Goal: Task Accomplishment & Management: Manage account settings

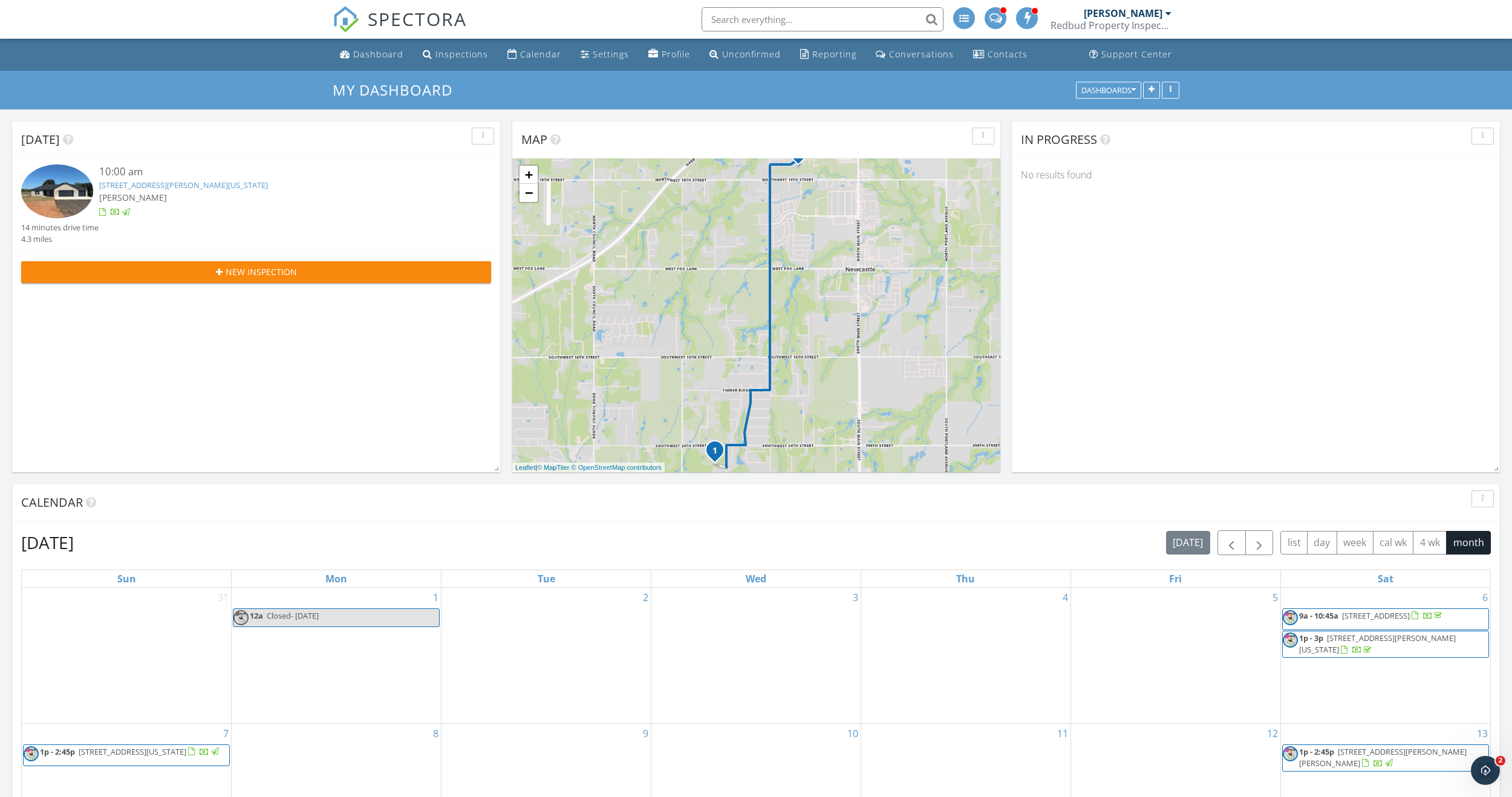
click at [171, 222] on div "10:00 am 2184 Hilltop Ln, Blanchard, Oklahoma 73010 Adam Haftman 14 minutes dri…" at bounding box center [256, 204] width 470 height 80
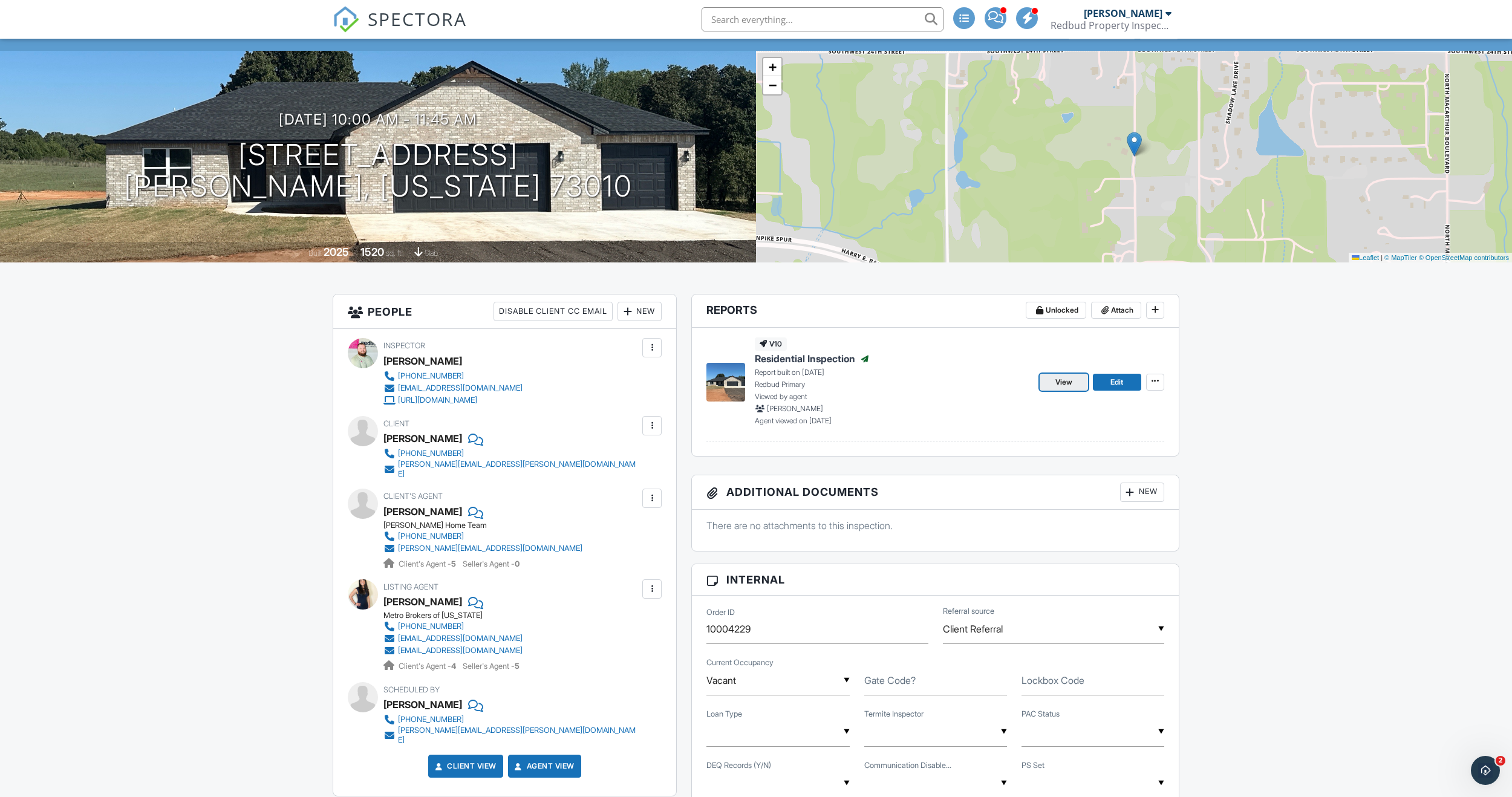
click at [1067, 385] on span "View" at bounding box center [1063, 382] width 17 height 12
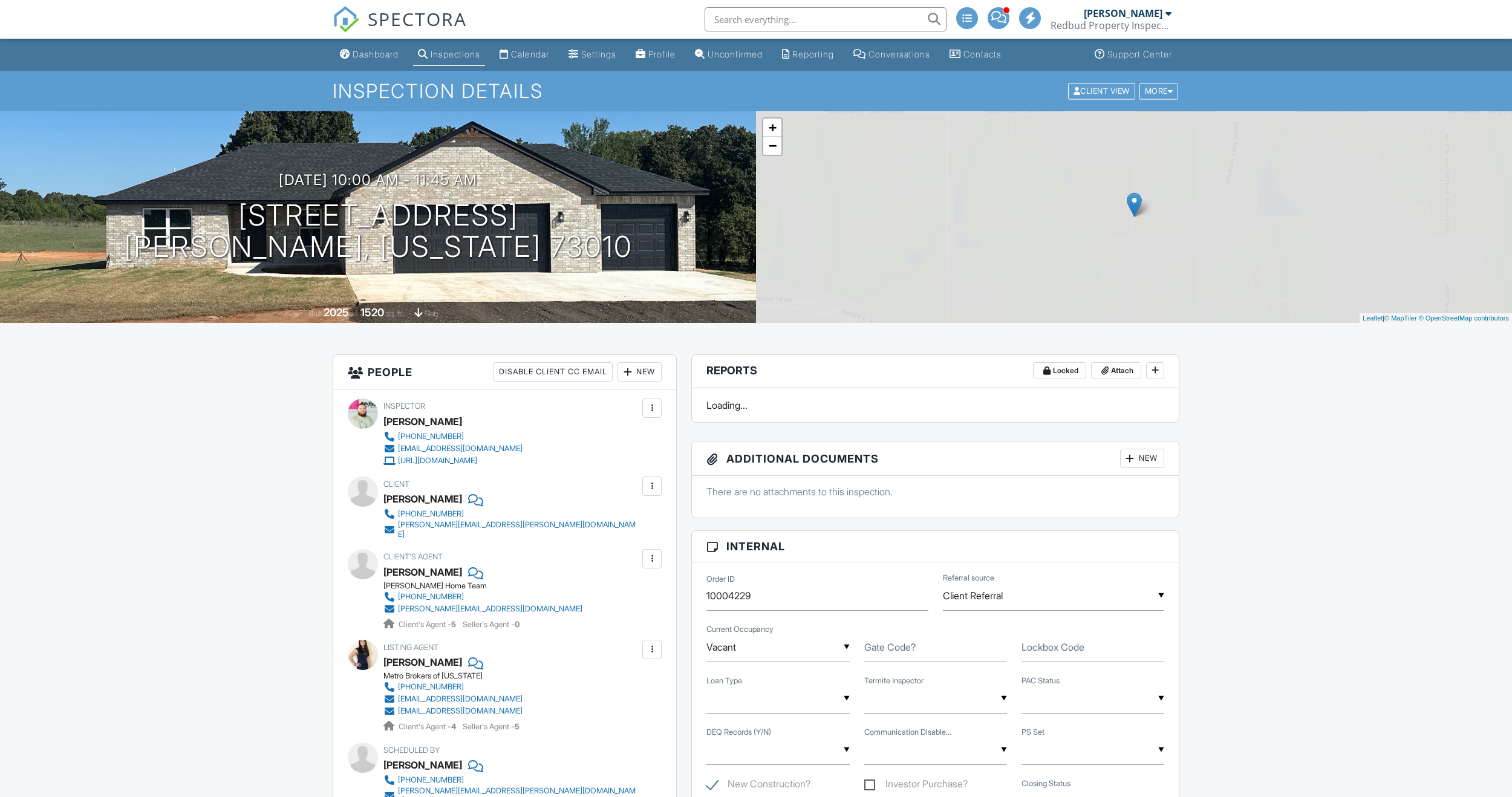
scroll to position [61, 0]
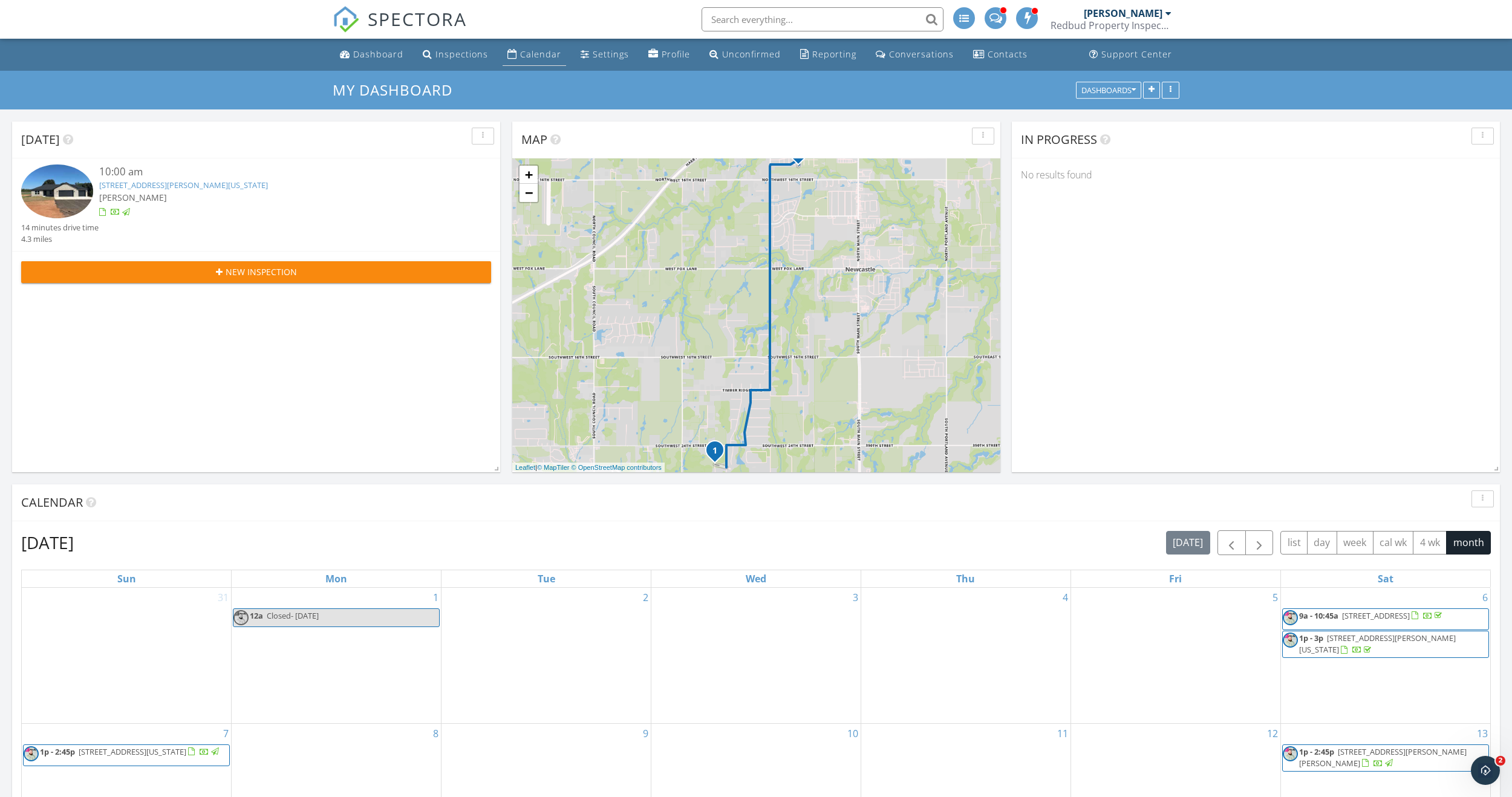
click at [520, 55] on div "Calendar" at bounding box center [541, 54] width 41 height 11
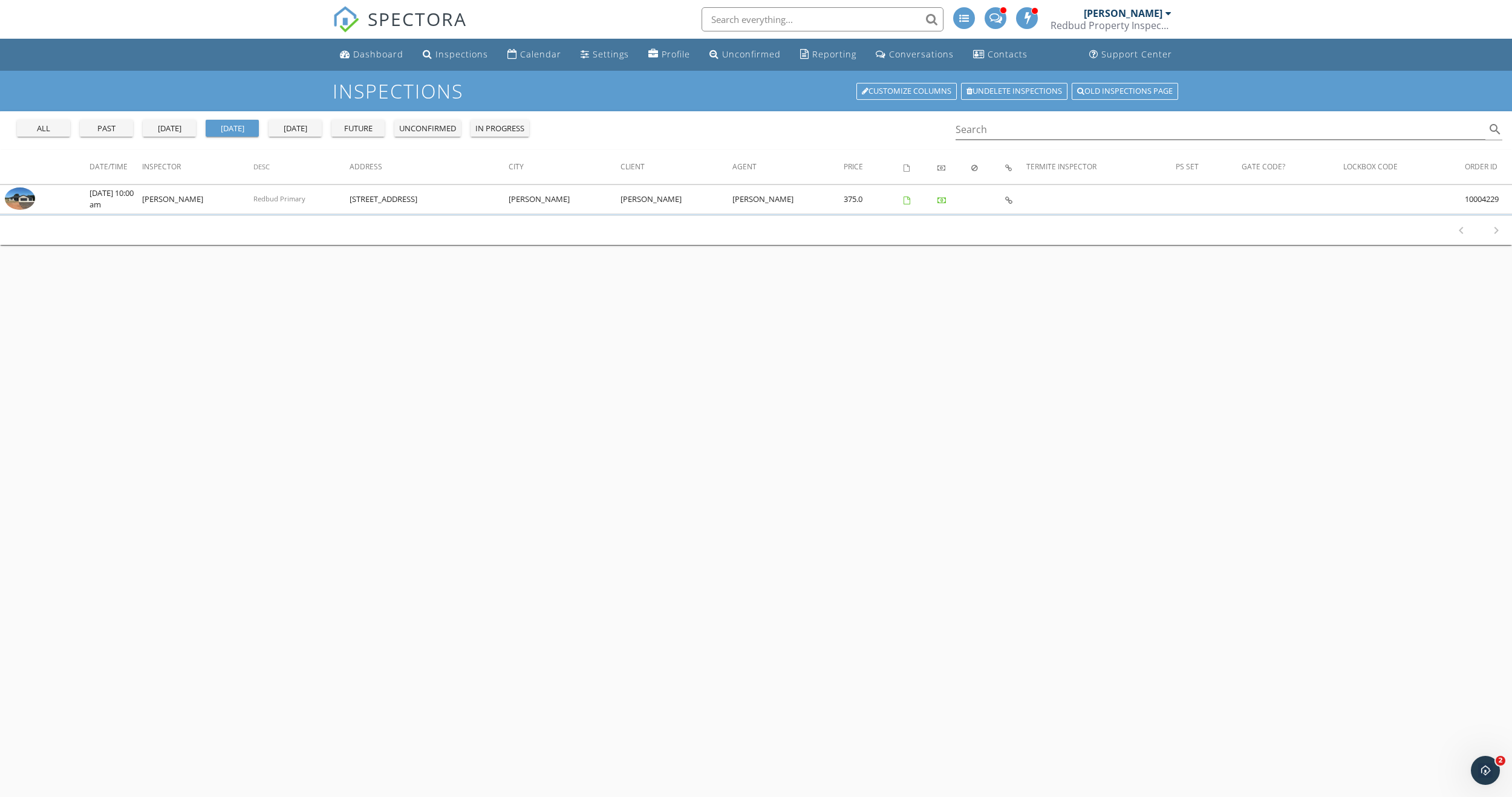
click at [362, 130] on div "future" at bounding box center [357, 129] width 43 height 12
click at [271, 129] on button "tomorrow" at bounding box center [295, 128] width 53 height 17
click at [227, 129] on div "today" at bounding box center [231, 129] width 43 height 12
click at [166, 130] on div "yesterday" at bounding box center [169, 129] width 43 height 12
click at [123, 130] on div "past" at bounding box center [106, 129] width 43 height 12
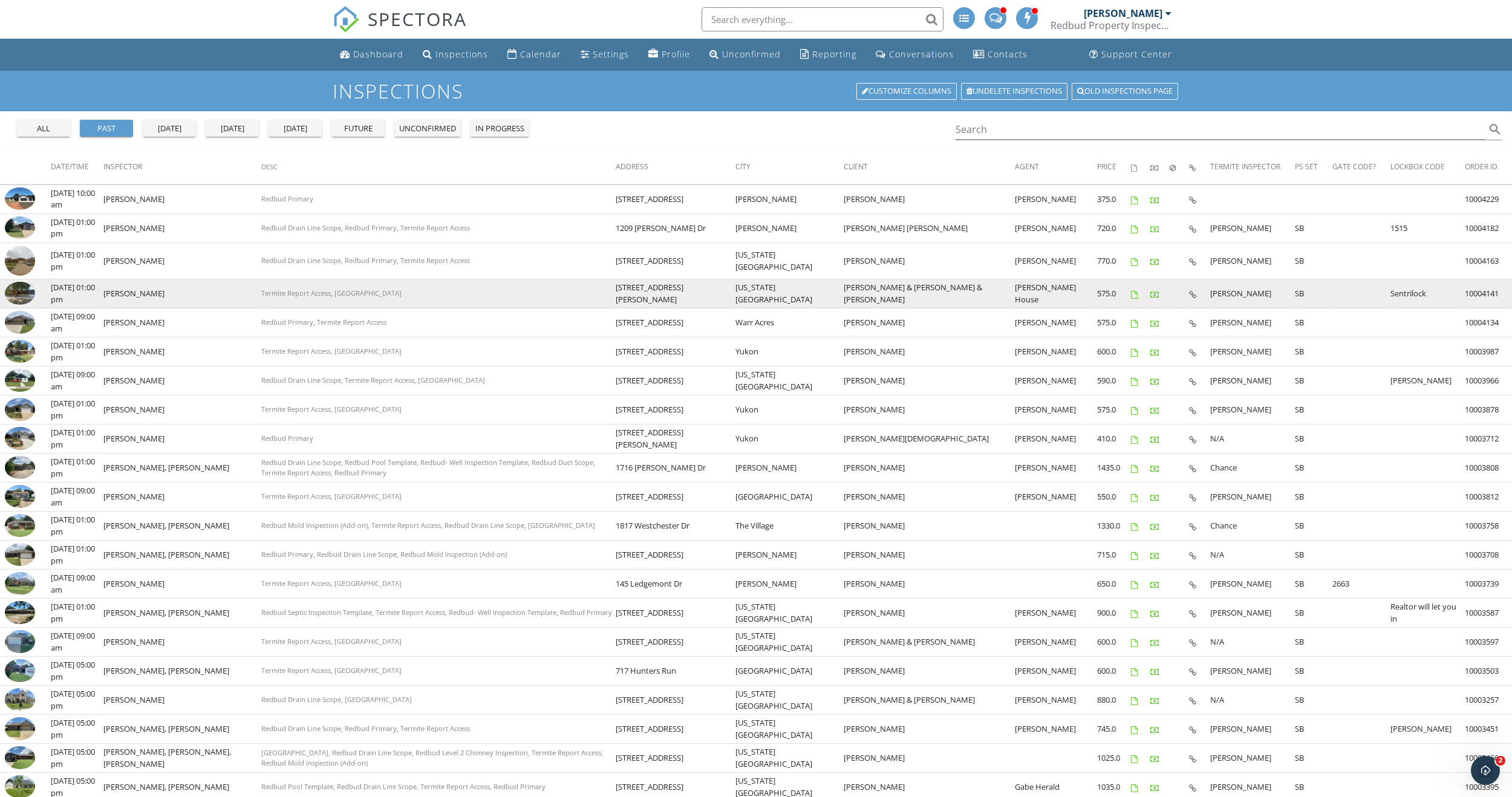
click at [19, 294] on img at bounding box center [19, 293] width 30 height 23
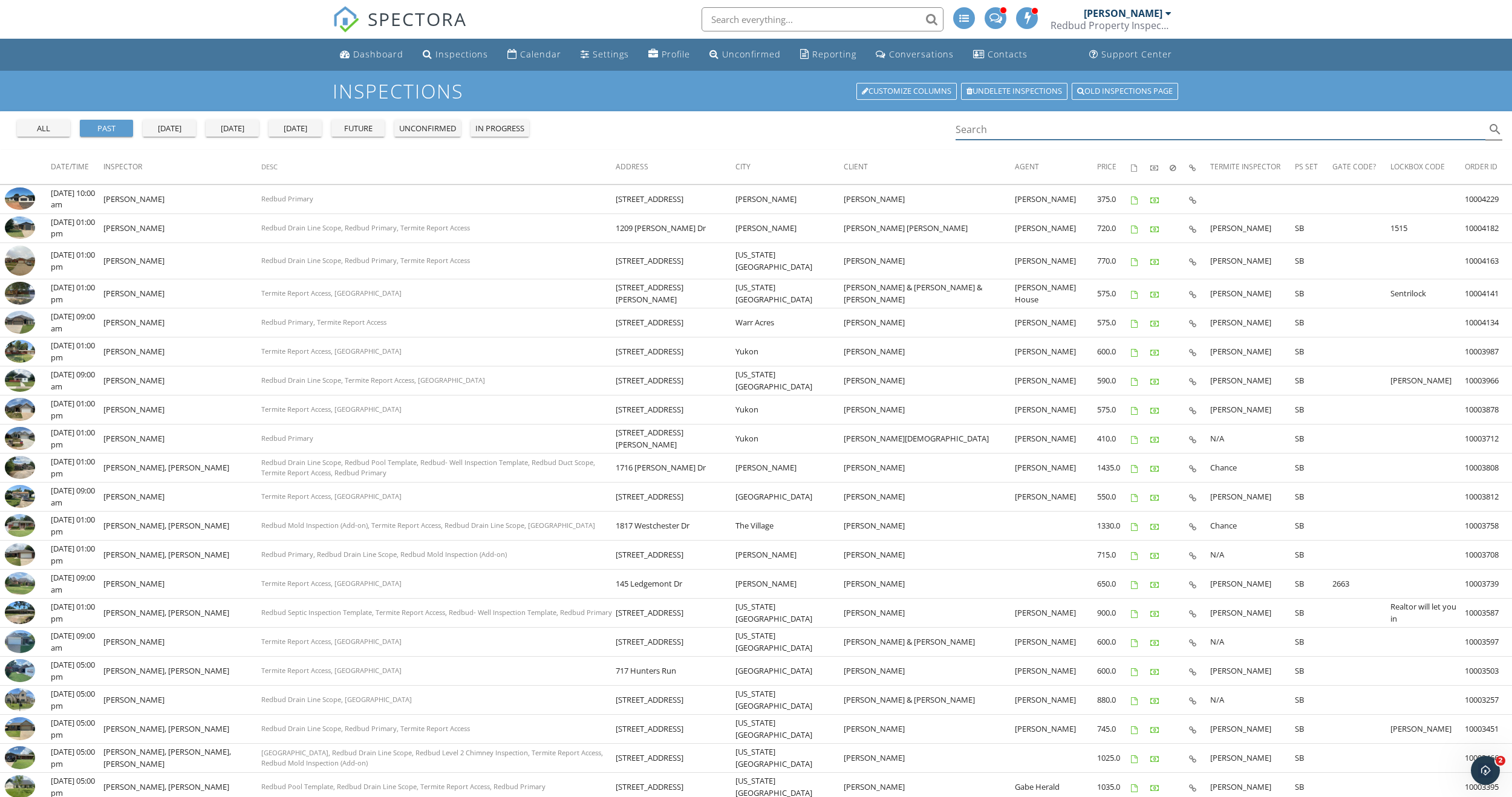
click at [1020, 128] on input "Search" at bounding box center [1220, 130] width 529 height 20
click at [35, 124] on div "all" at bounding box center [43, 129] width 43 height 12
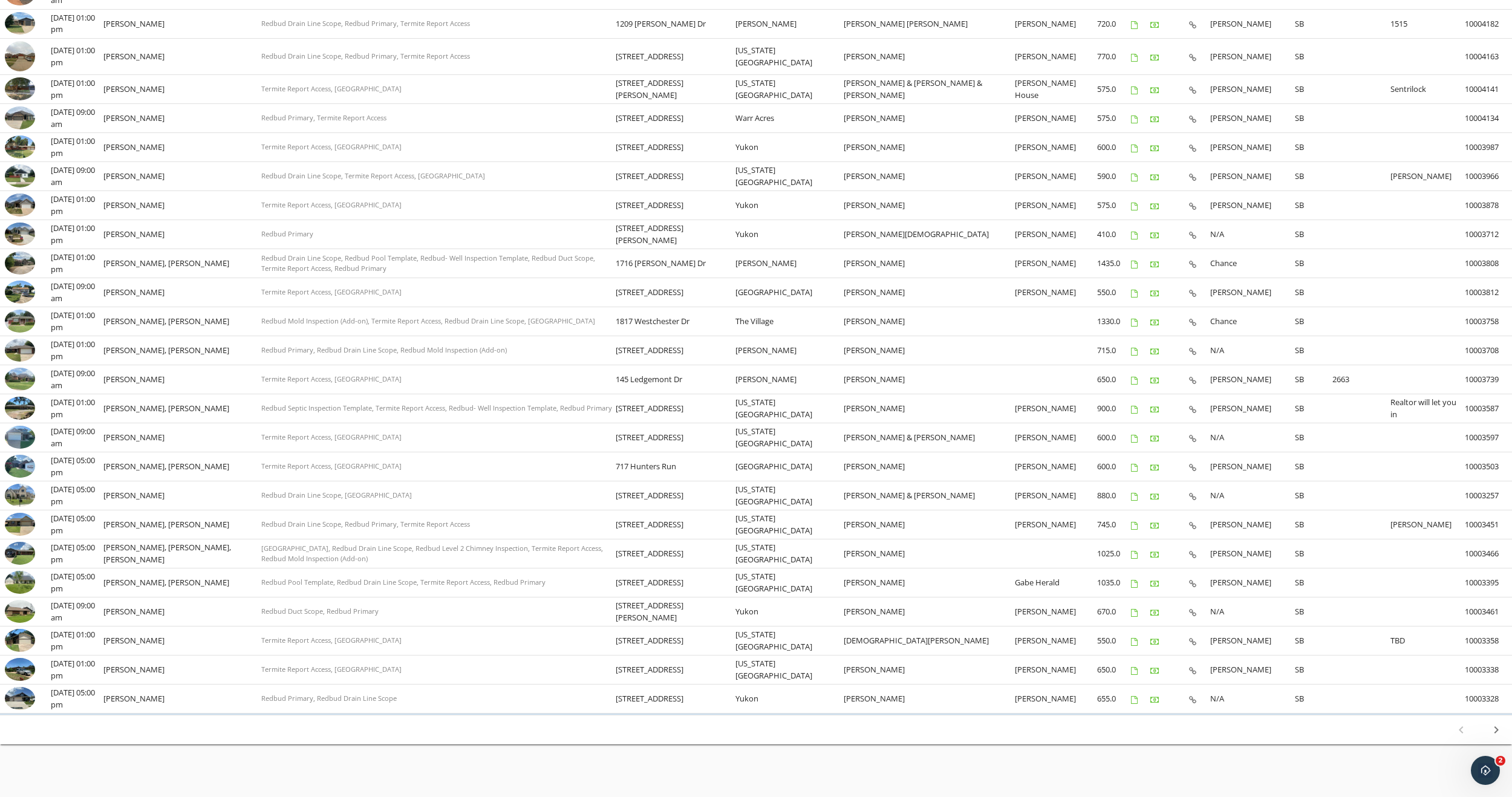
scroll to position [212, 0]
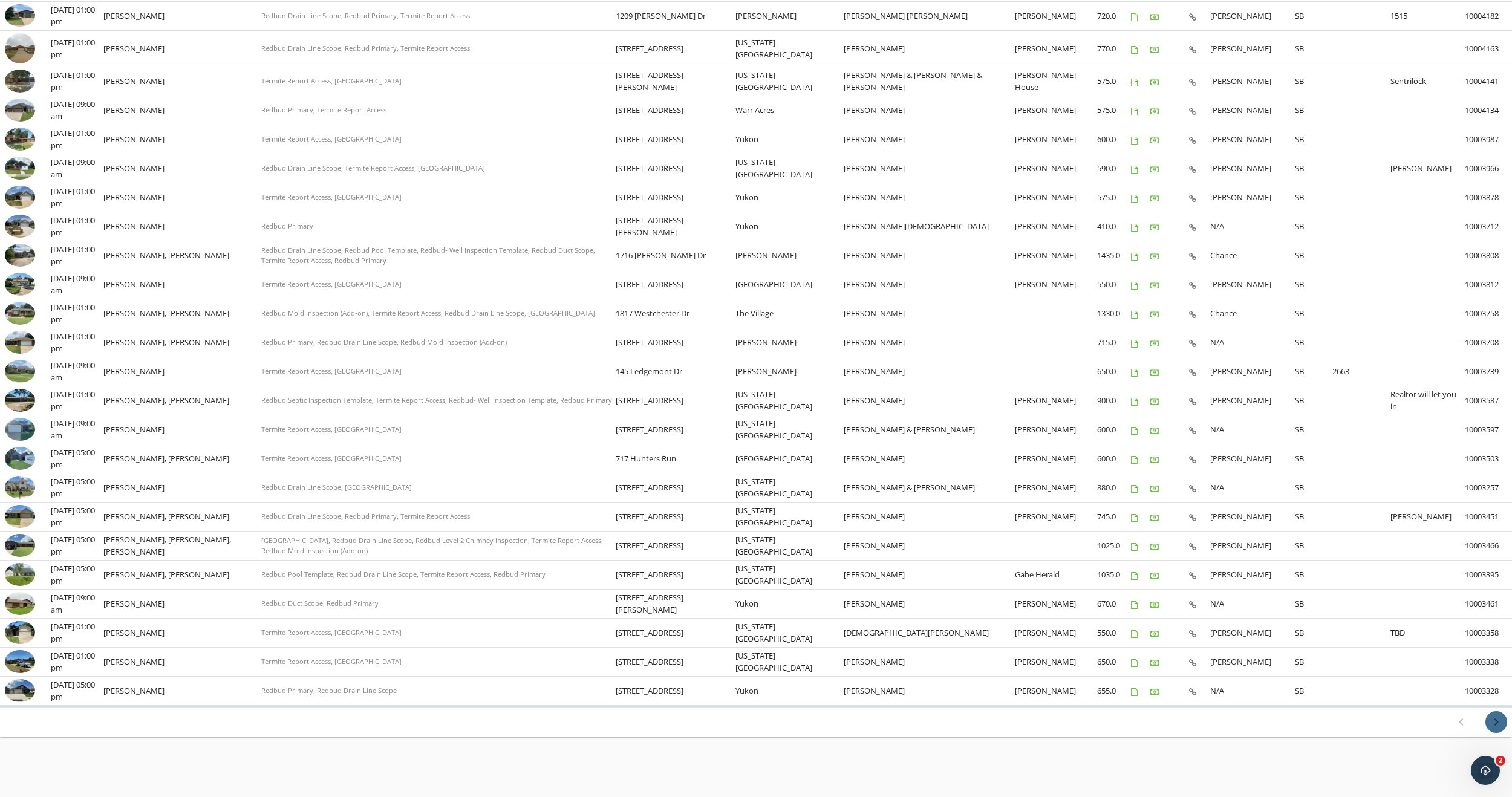
click at [1498, 728] on icon "chevron_right" at bounding box center [1496, 722] width 15 height 15
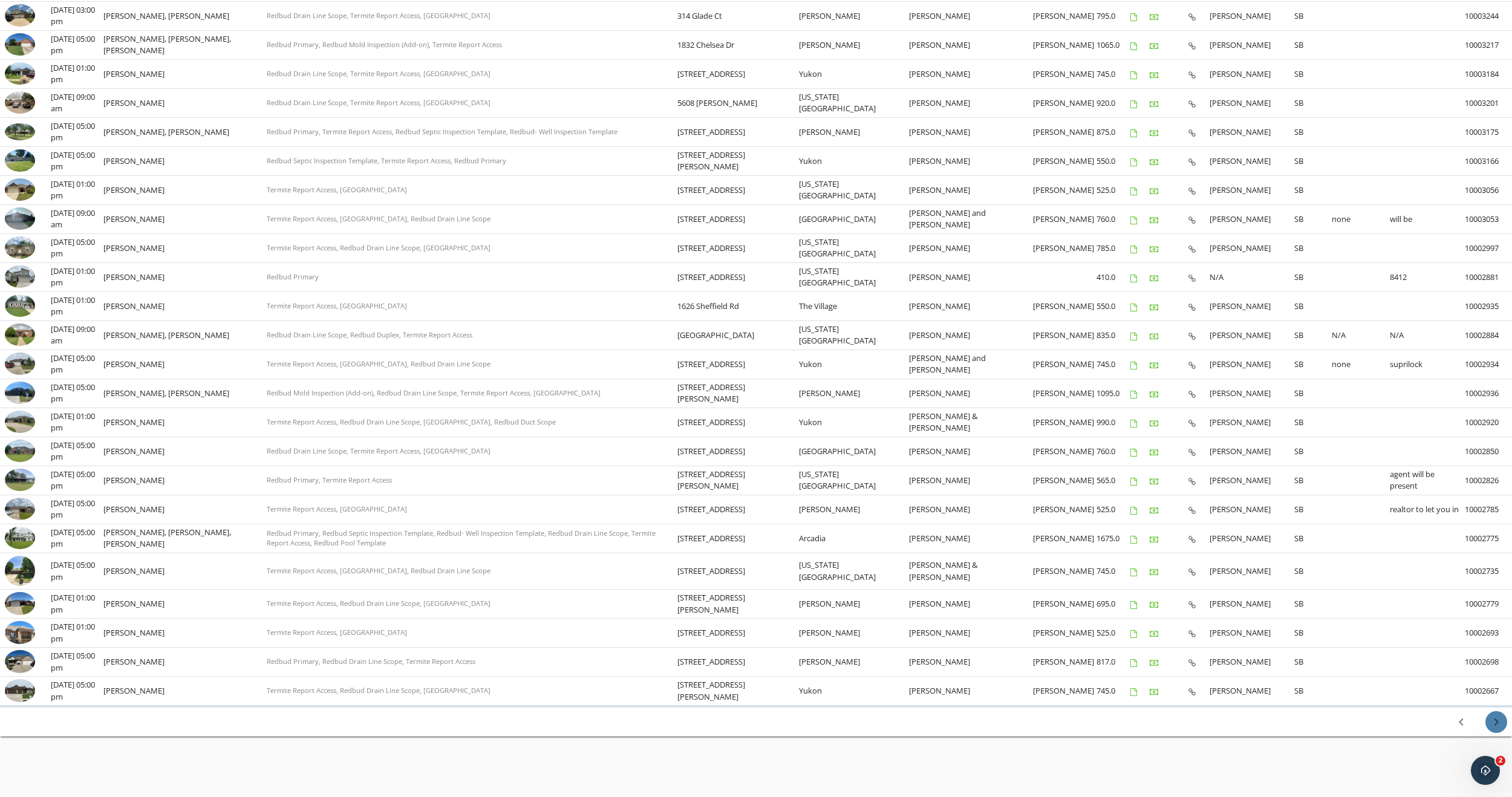
click at [1492, 722] on icon "chevron_right" at bounding box center [1496, 722] width 15 height 15
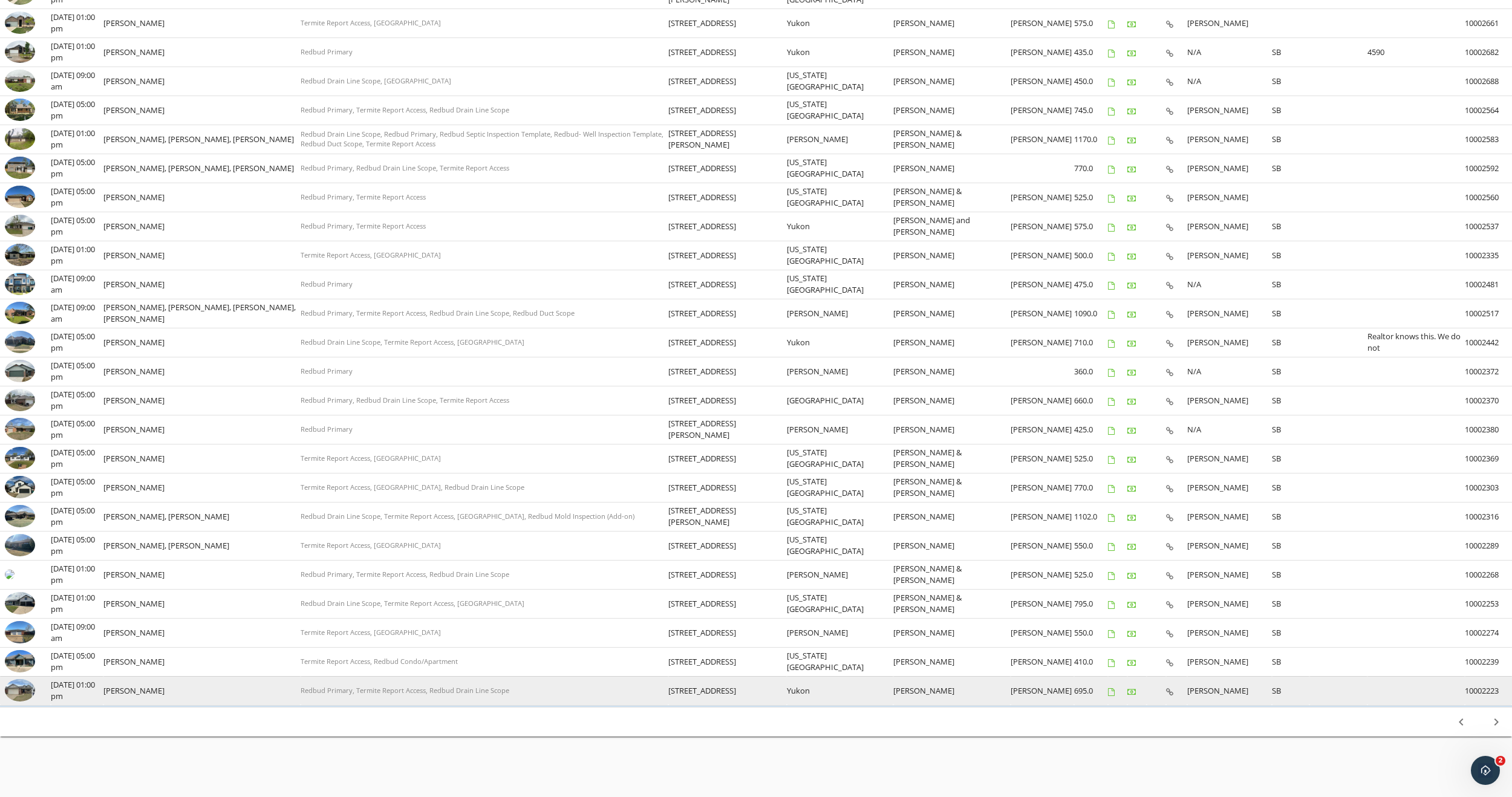
scroll to position [205, 0]
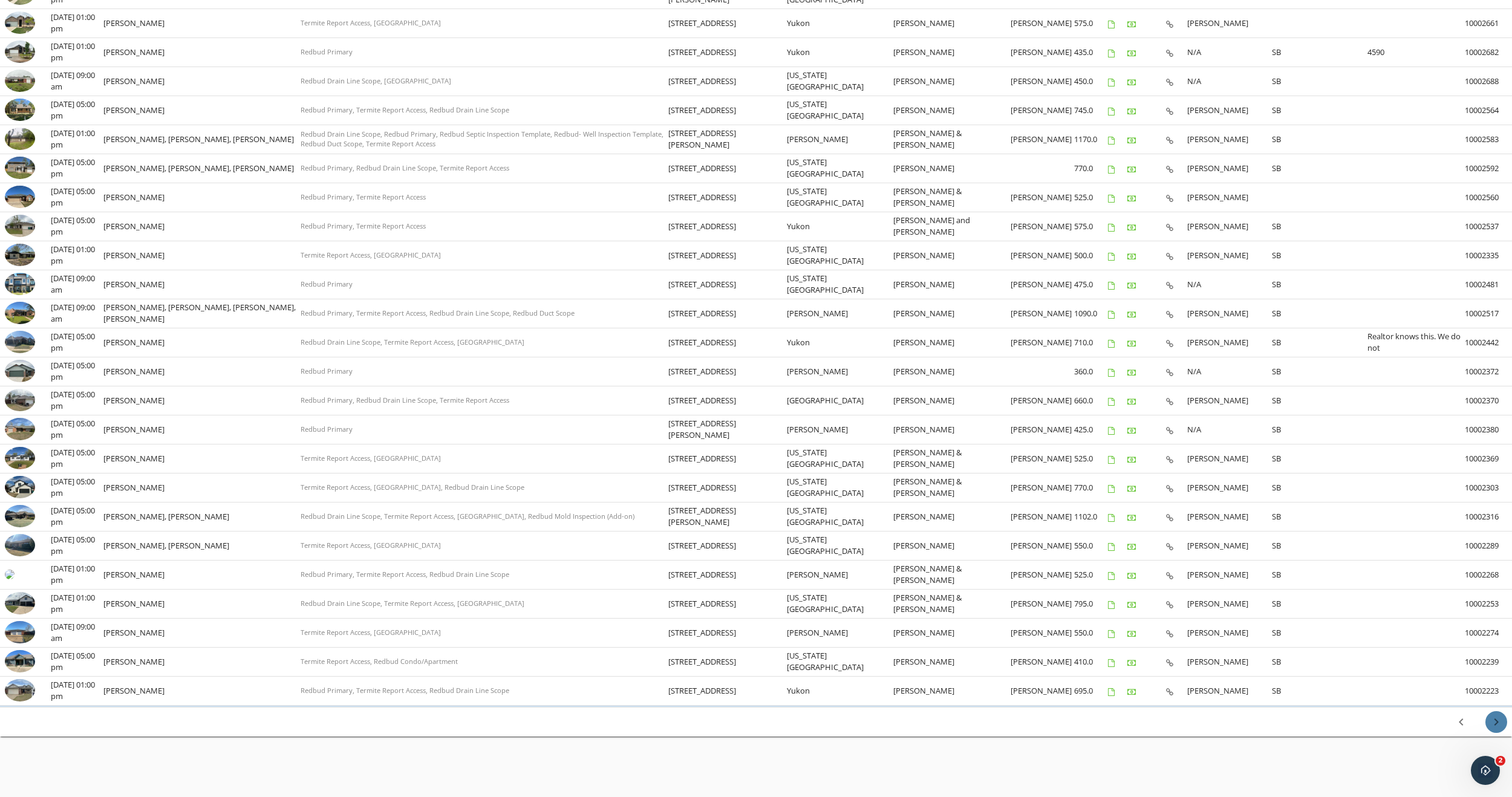
click at [1496, 722] on icon "chevron_right" at bounding box center [1496, 722] width 15 height 15
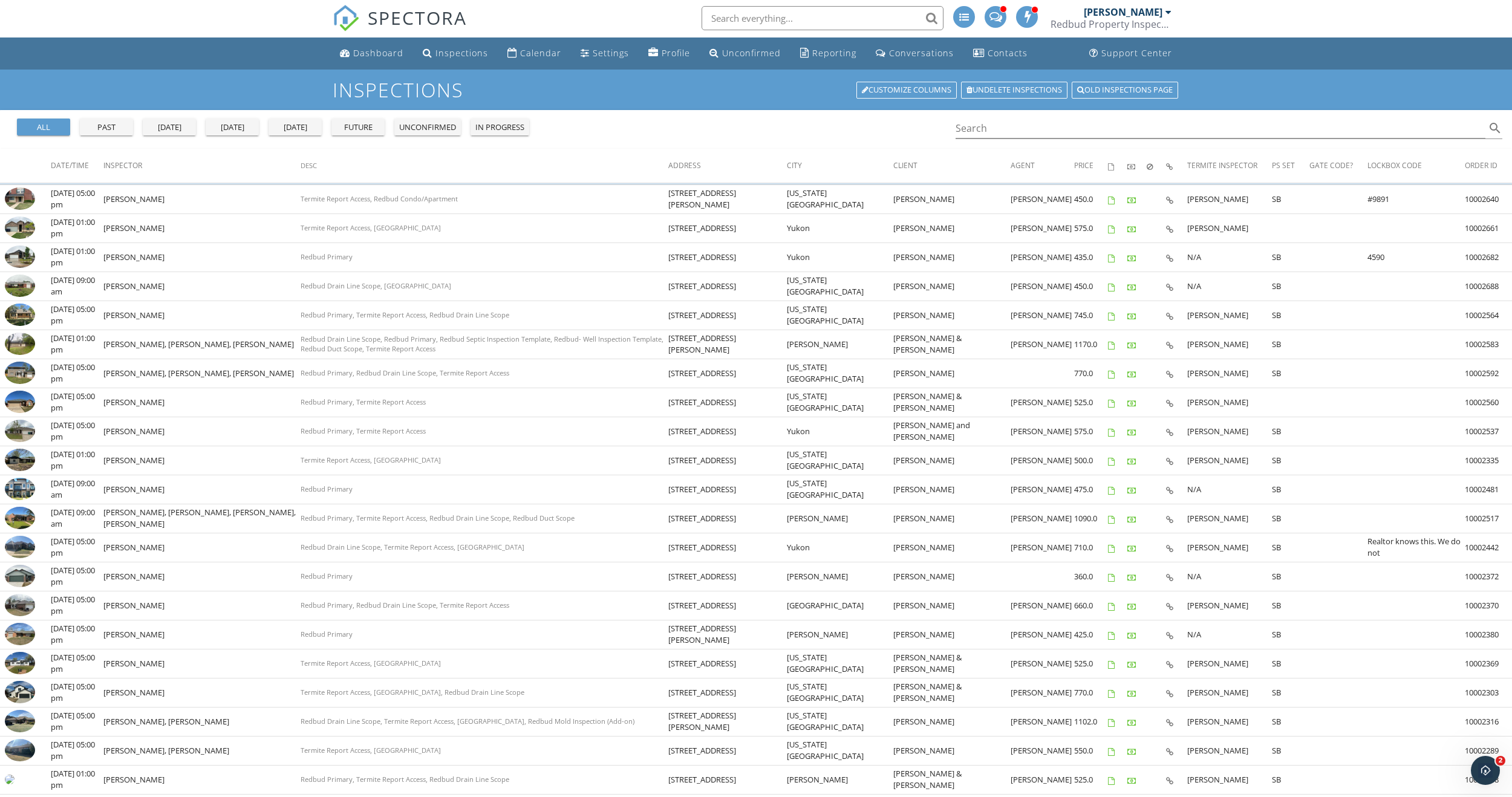
scroll to position [0, 0]
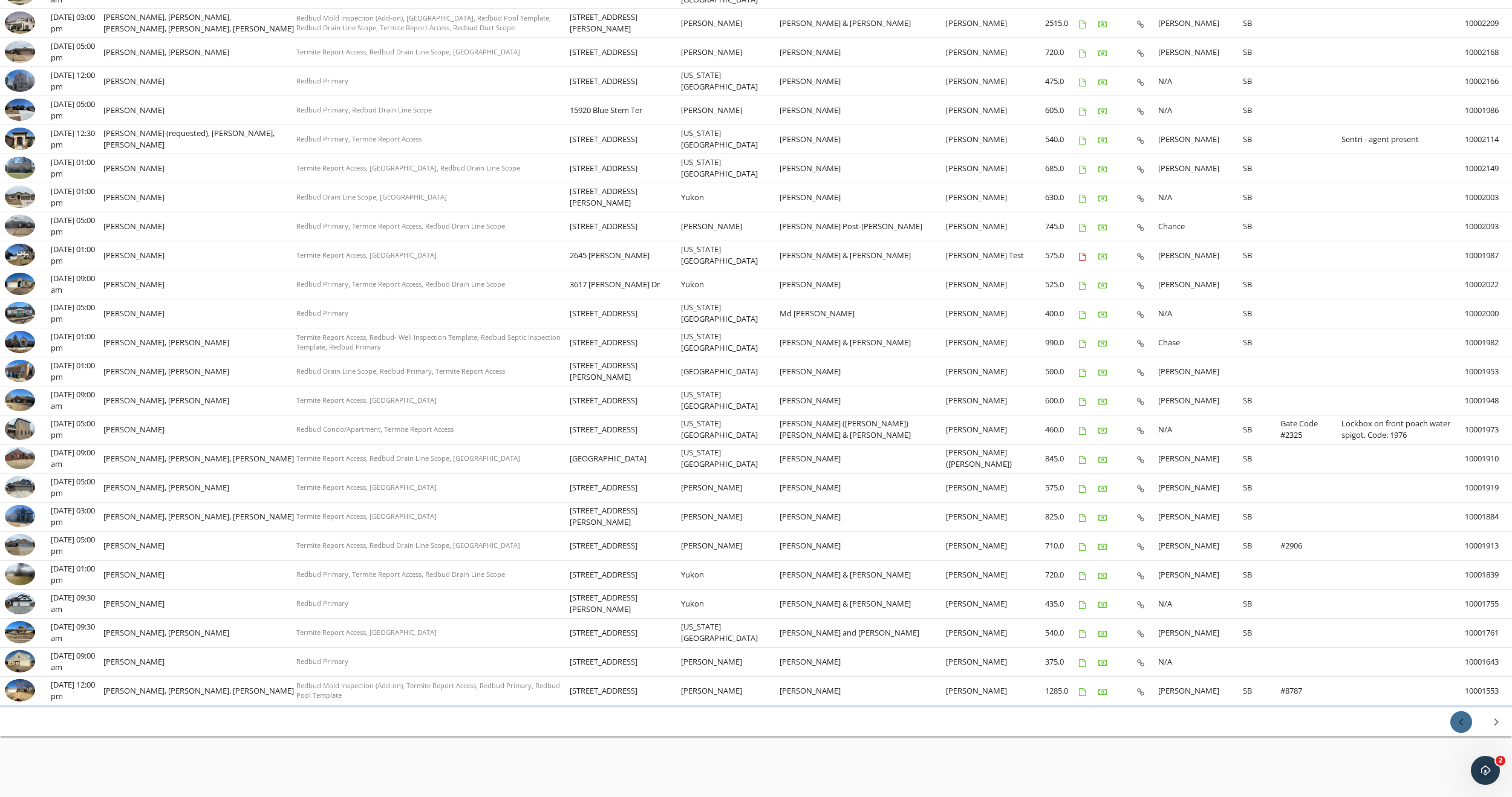
click at [1466, 726] on icon "chevron_left" at bounding box center [1461, 722] width 15 height 15
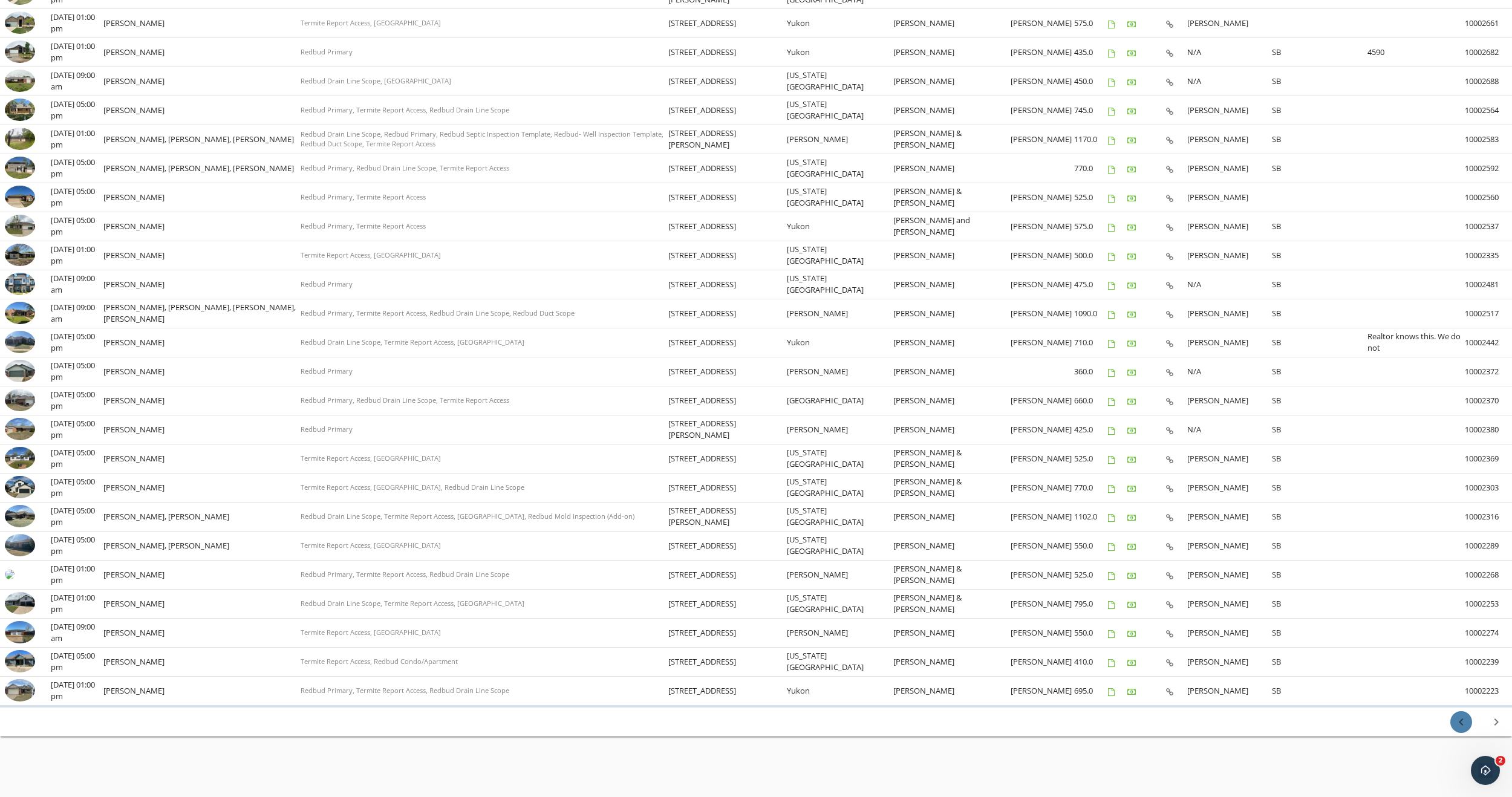
click at [1459, 725] on icon "chevron_left" at bounding box center [1461, 722] width 15 height 15
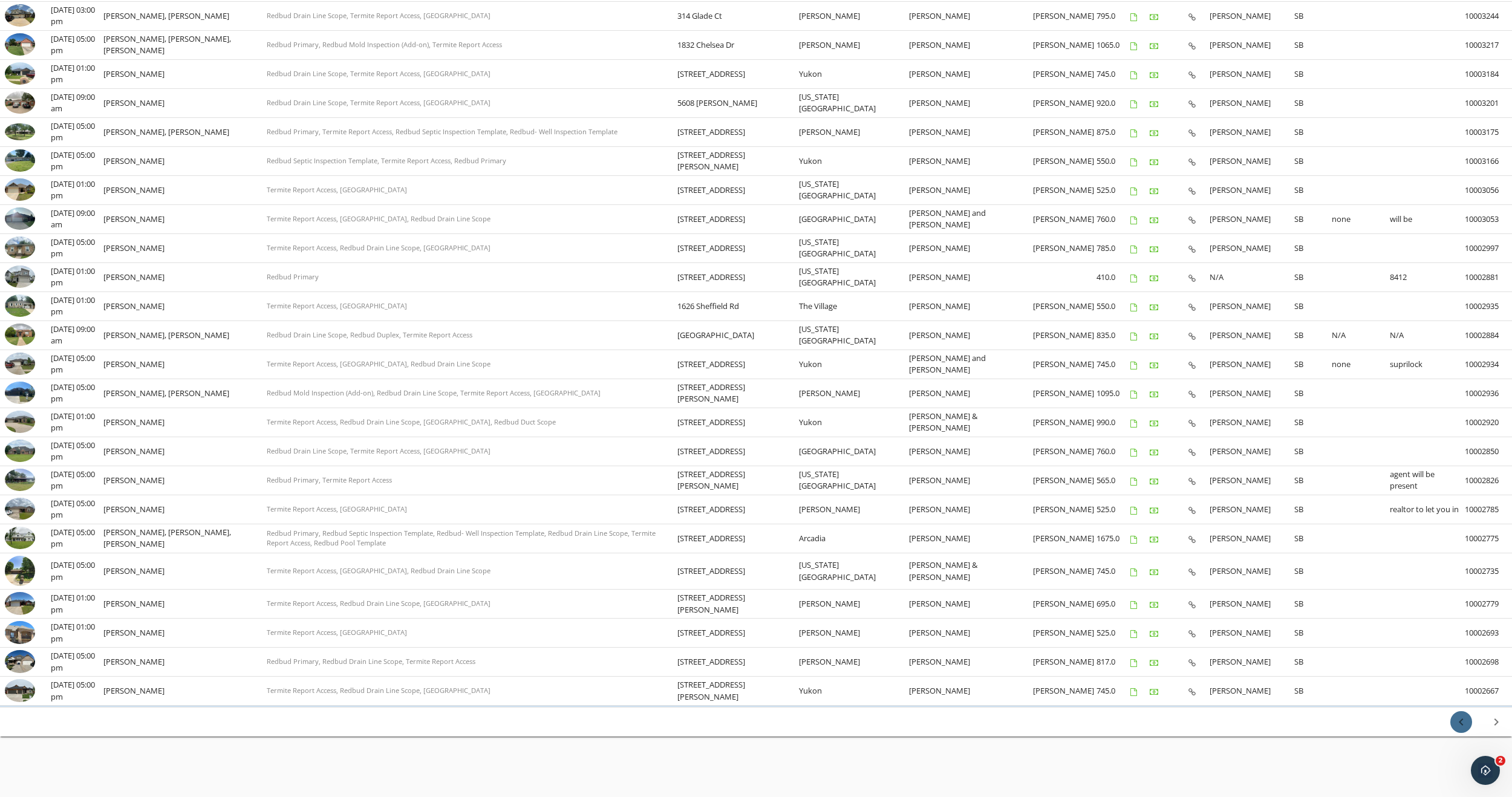
click at [1455, 722] on icon "chevron_left" at bounding box center [1461, 722] width 15 height 15
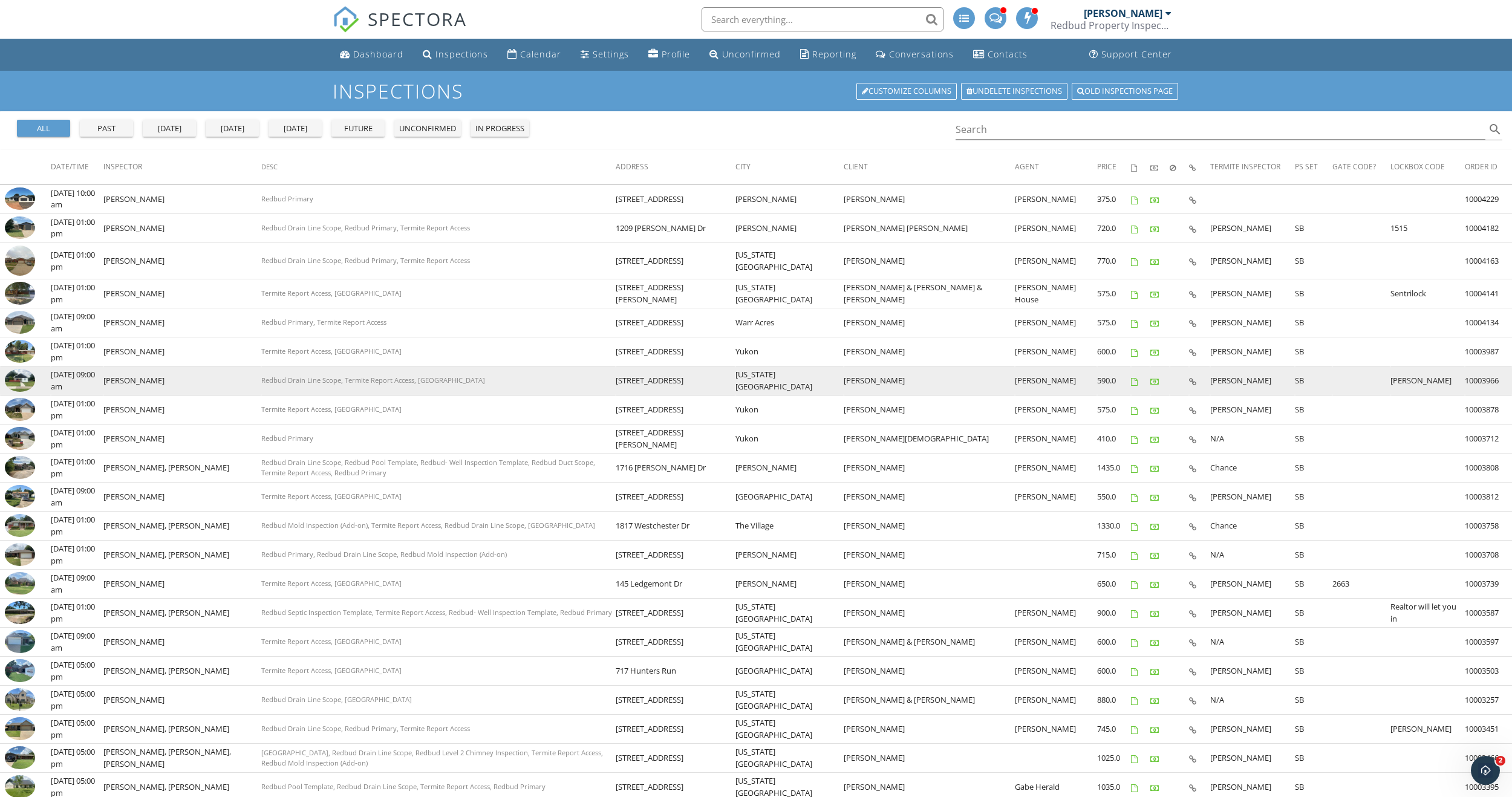
click at [17, 380] on img at bounding box center [19, 381] width 30 height 23
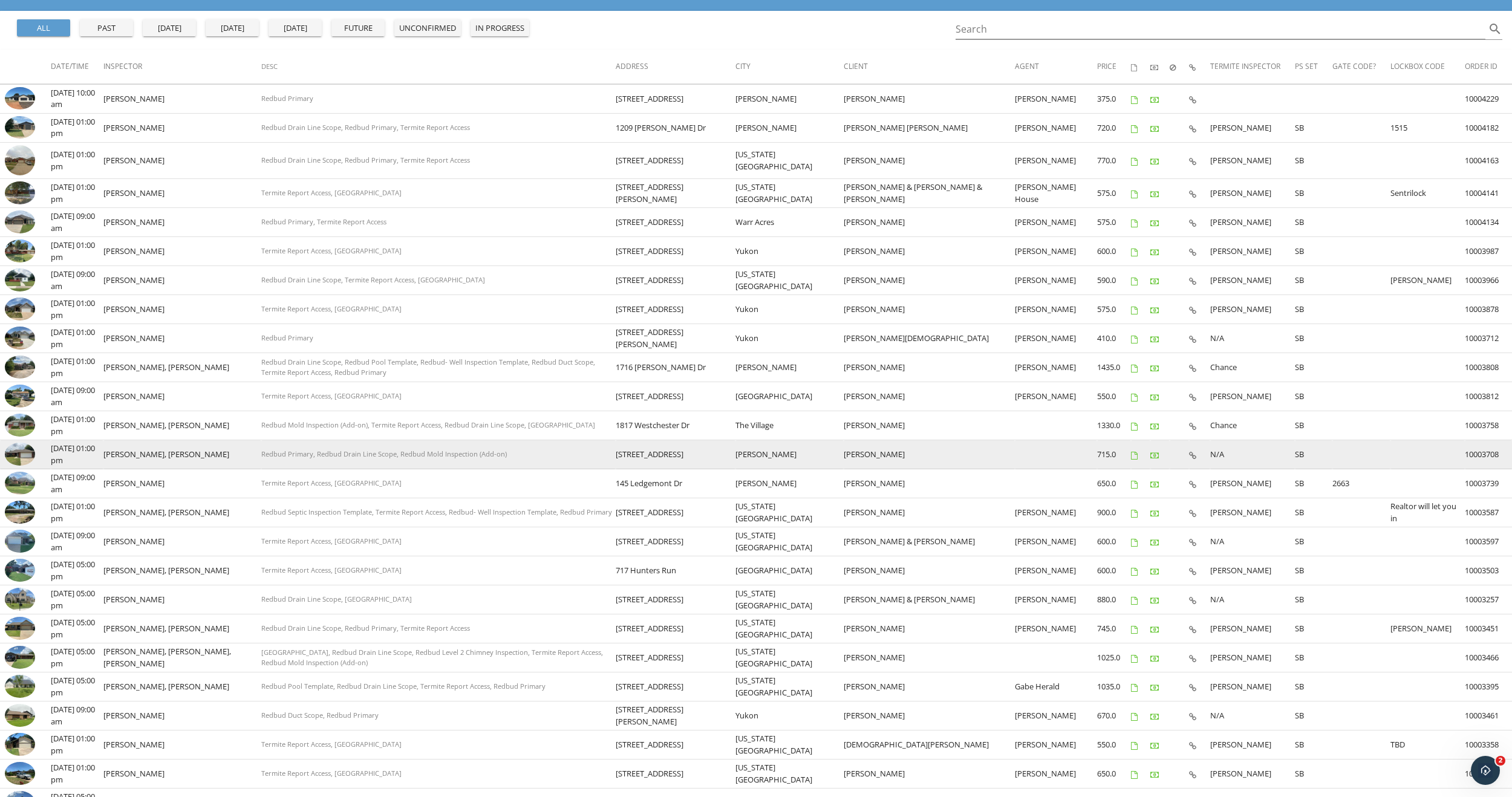
scroll to position [91, 0]
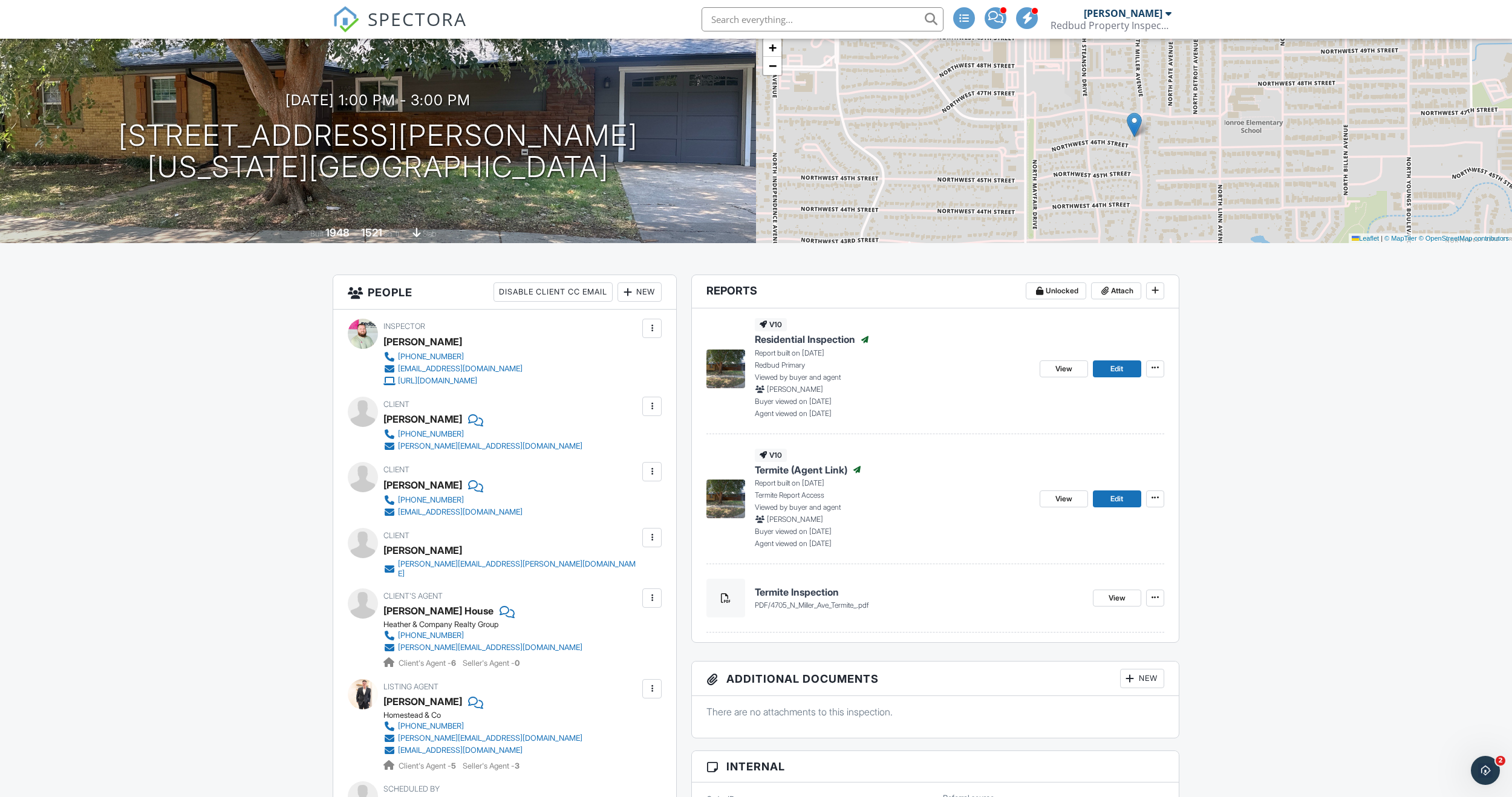
scroll to position [61, 0]
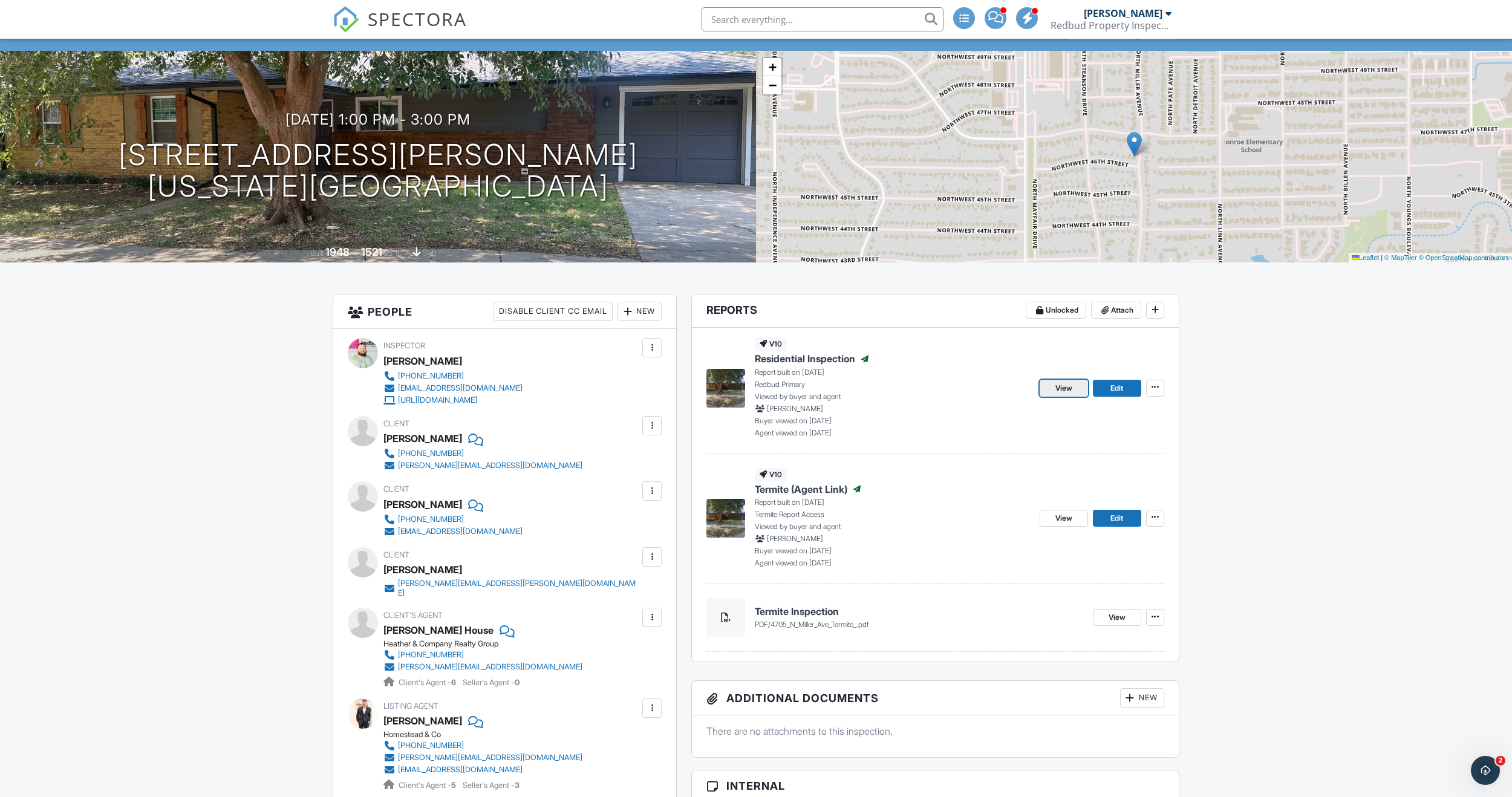
click at [1068, 389] on span "View" at bounding box center [1063, 389] width 17 height 12
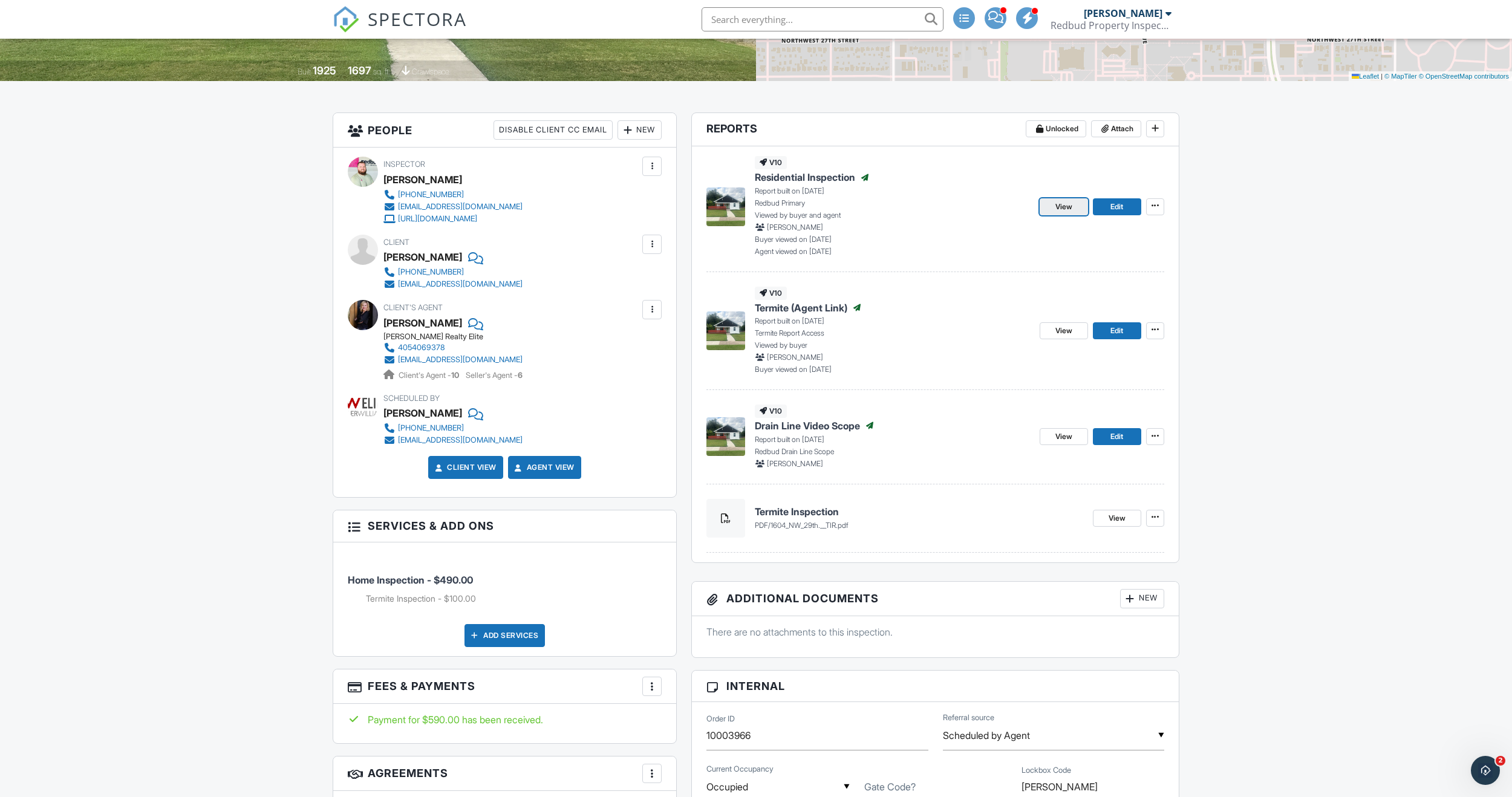
click at [1056, 212] on span "View" at bounding box center [1063, 207] width 17 height 12
